Goal: Transaction & Acquisition: Purchase product/service

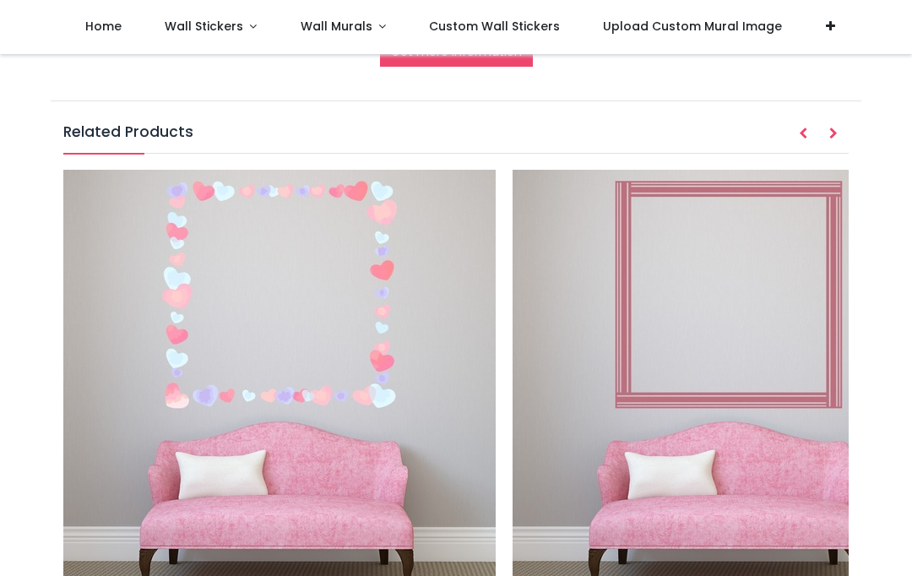
scroll to position [1702, 0]
click at [842, 140] on button "Next" at bounding box center [833, 135] width 30 height 29
click at [841, 137] on button "Next" at bounding box center [833, 135] width 30 height 29
click at [834, 137] on icon "Next" at bounding box center [833, 134] width 8 height 12
click at [772, 285] on img at bounding box center [728, 387] width 432 height 432
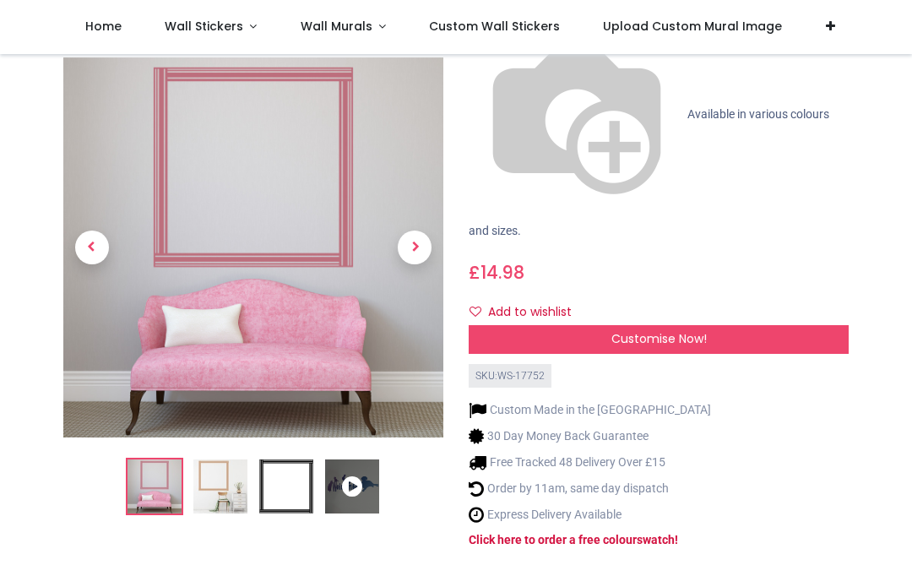
scroll to position [230, 0]
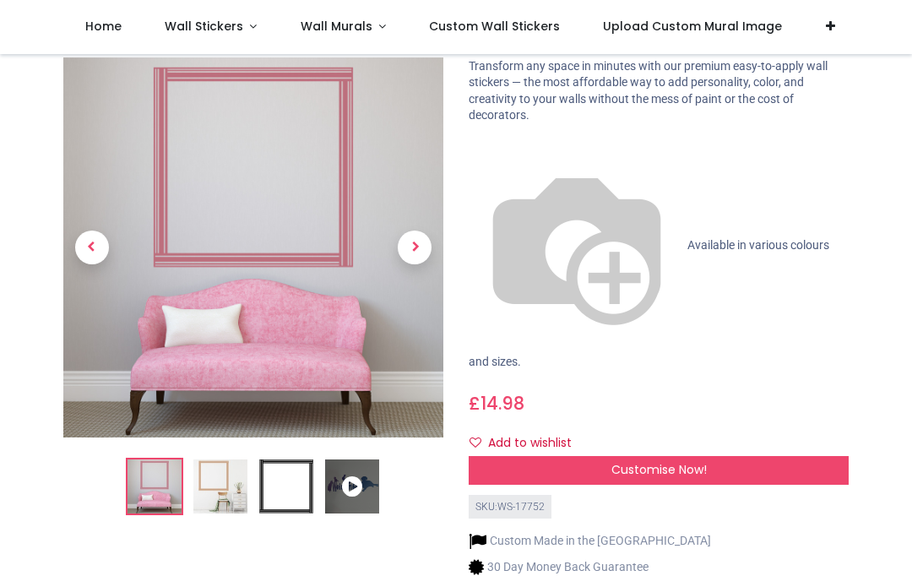
scroll to position [79, 0]
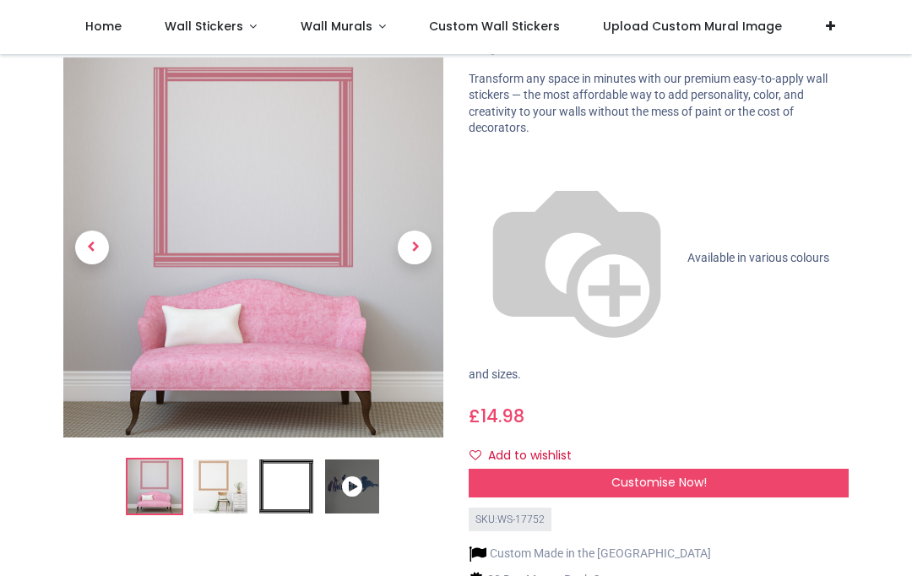
click at [631, 251] on span "Available in various colours and sizes." at bounding box center [648, 316] width 360 height 130
click at [713, 468] on div "Customise Now!" at bounding box center [658, 482] width 380 height 29
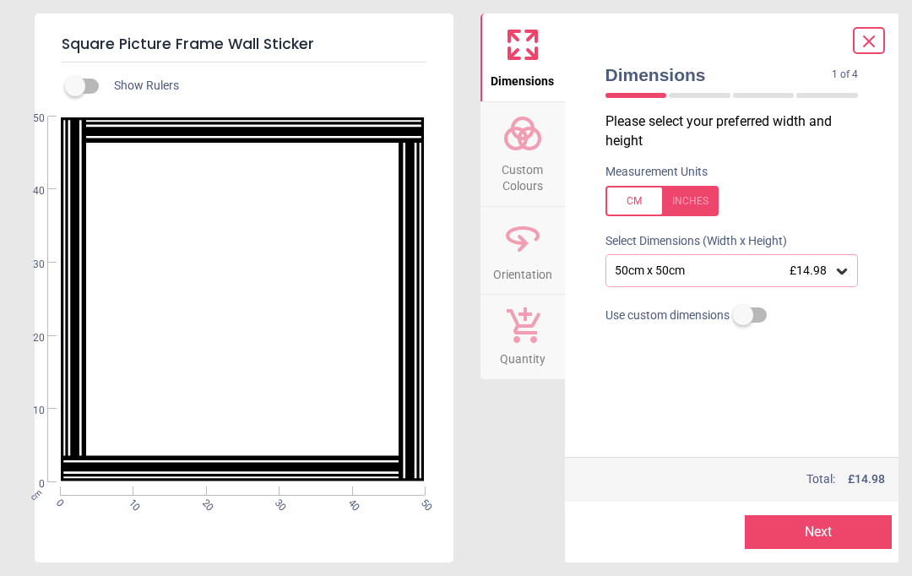
click at [528, 154] on span "Custom Colours" at bounding box center [522, 174] width 81 height 41
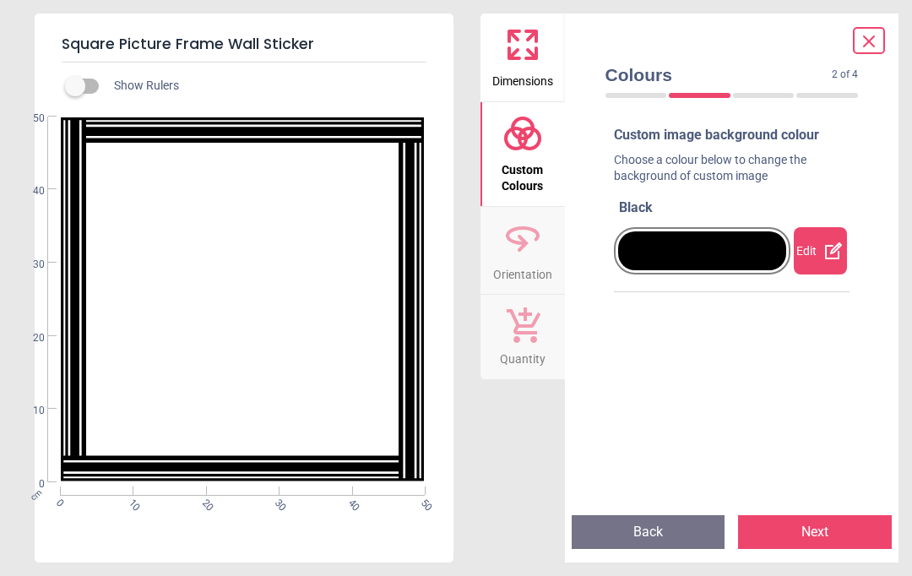
click at [712, 239] on div at bounding box center [702, 250] width 169 height 39
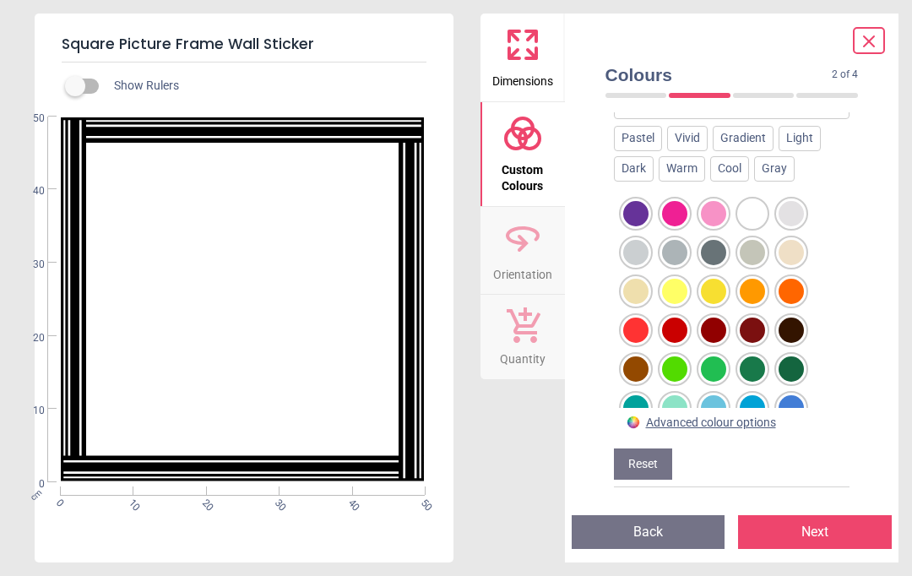
scroll to position [246, 0]
click at [866, 48] on icon at bounding box center [868, 41] width 20 height 20
